Goal: Check status: Check status

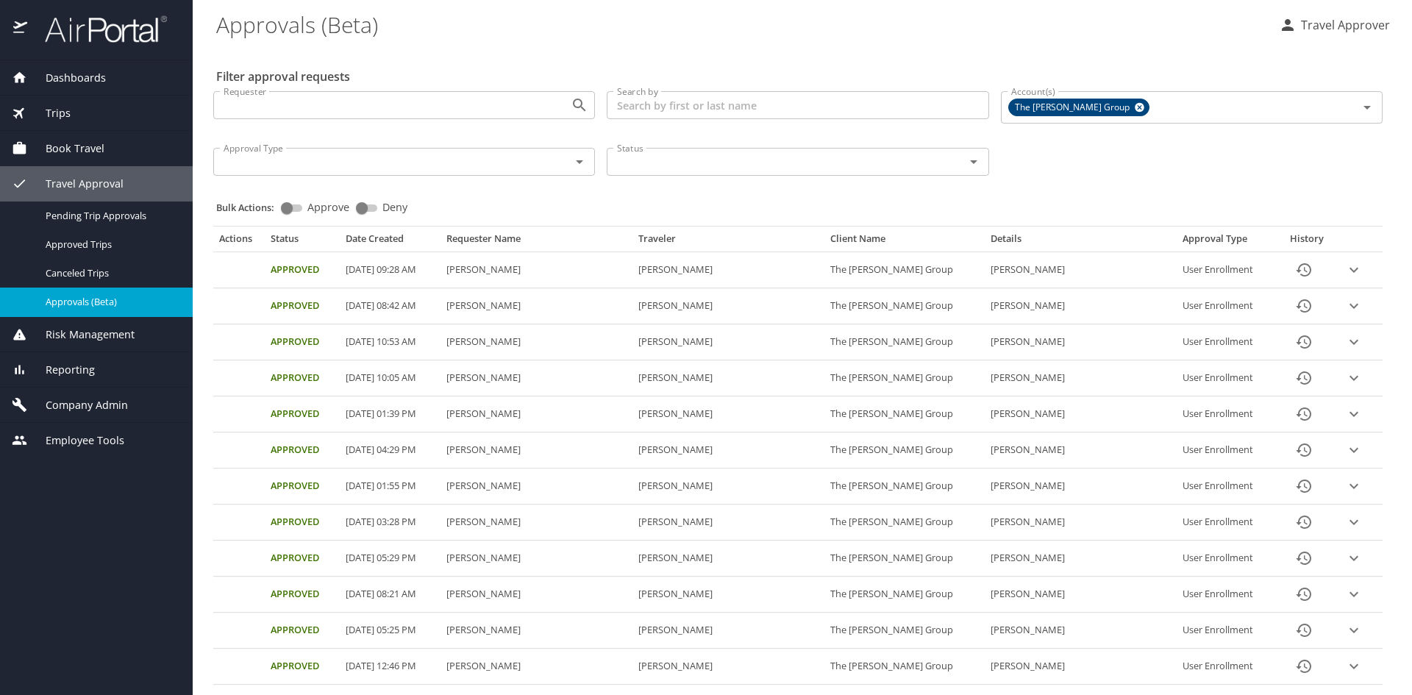
click at [93, 154] on span "Book Travel" at bounding box center [65, 148] width 77 height 16
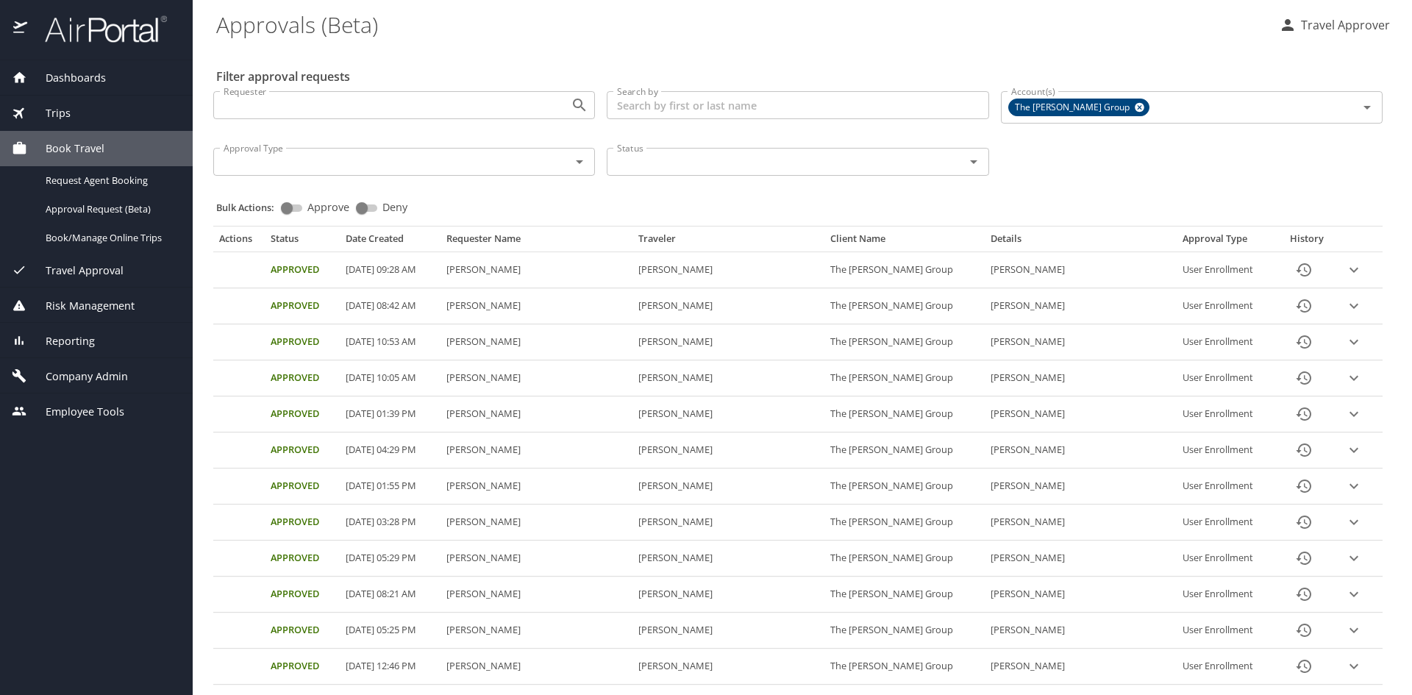
click at [84, 114] on div "Trips" at bounding box center [96, 113] width 169 height 16
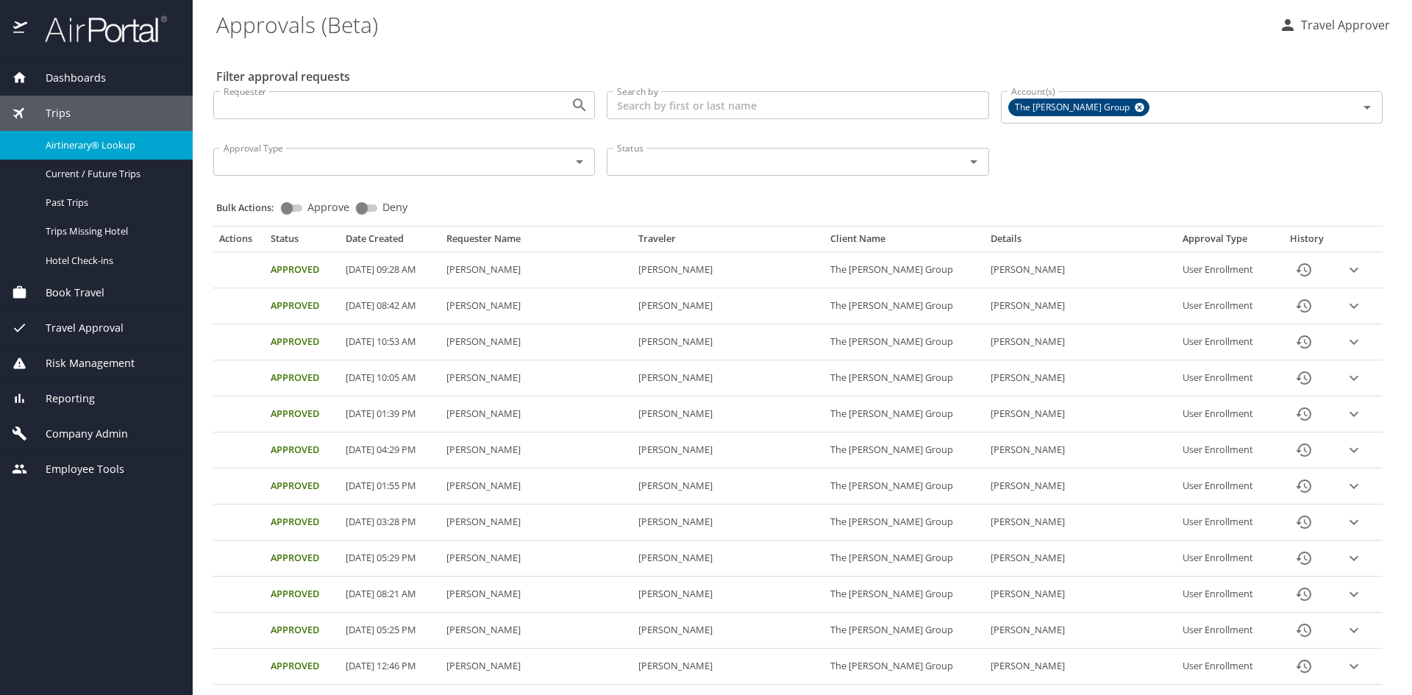
click at [110, 147] on span "Airtinerary® Lookup" at bounding box center [110, 145] width 129 height 14
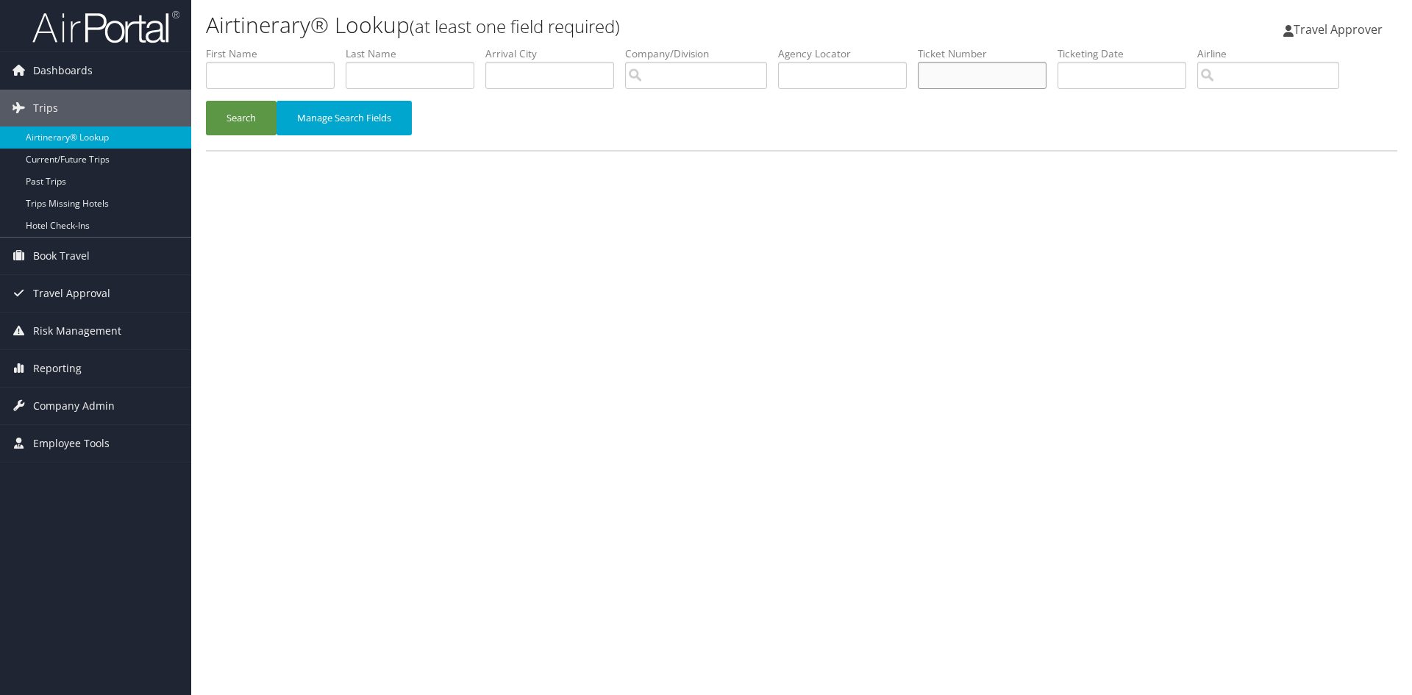
paste input "8900897851899"
type input "8900897851899"
click at [244, 111] on button "Search" at bounding box center [241, 118] width 71 height 35
